Goal: Navigation & Orientation: Find specific page/section

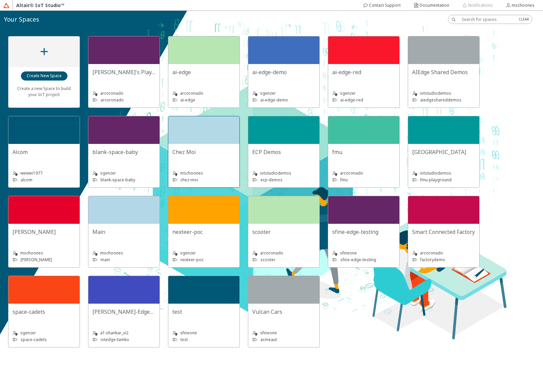
drag, startPoint x: 187, startPoint y: 145, endPoint x: 170, endPoint y: 176, distance: 36.0
click at [170, 176] on div "Chez Moi mschoones ID: chez-moi" at bounding box center [203, 165] width 71 height 43
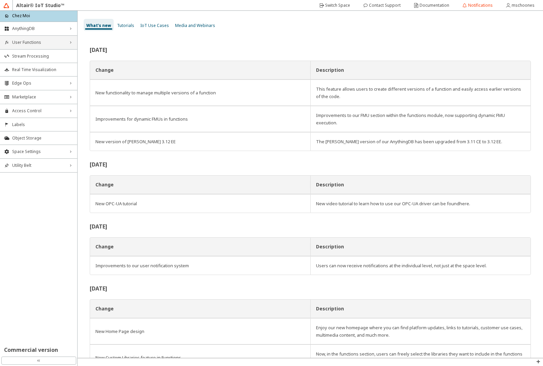
click at [23, 37] on div "User Functions right_chevron" at bounding box center [38, 42] width 77 height 13
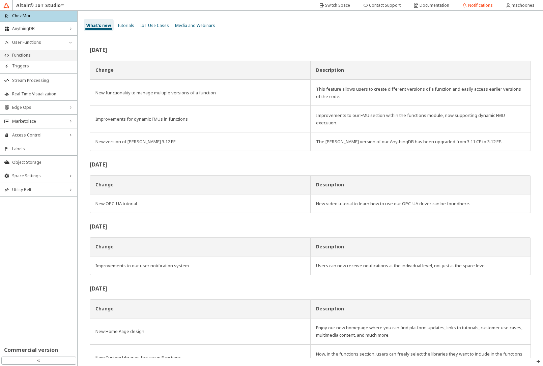
click at [23, 52] on li "Functions" at bounding box center [38, 55] width 77 height 11
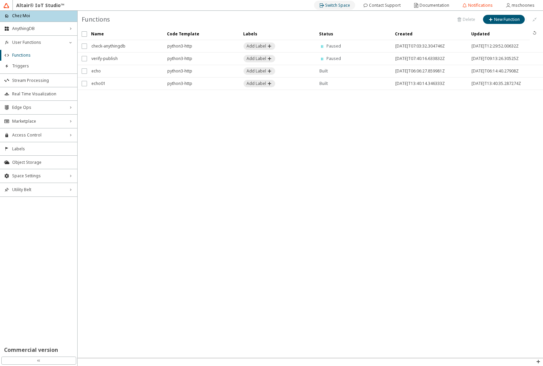
click at [0, 0] on slot "Switch Space" at bounding box center [0, 0] width 0 height 0
